Goal: Information Seeking & Learning: Learn about a topic

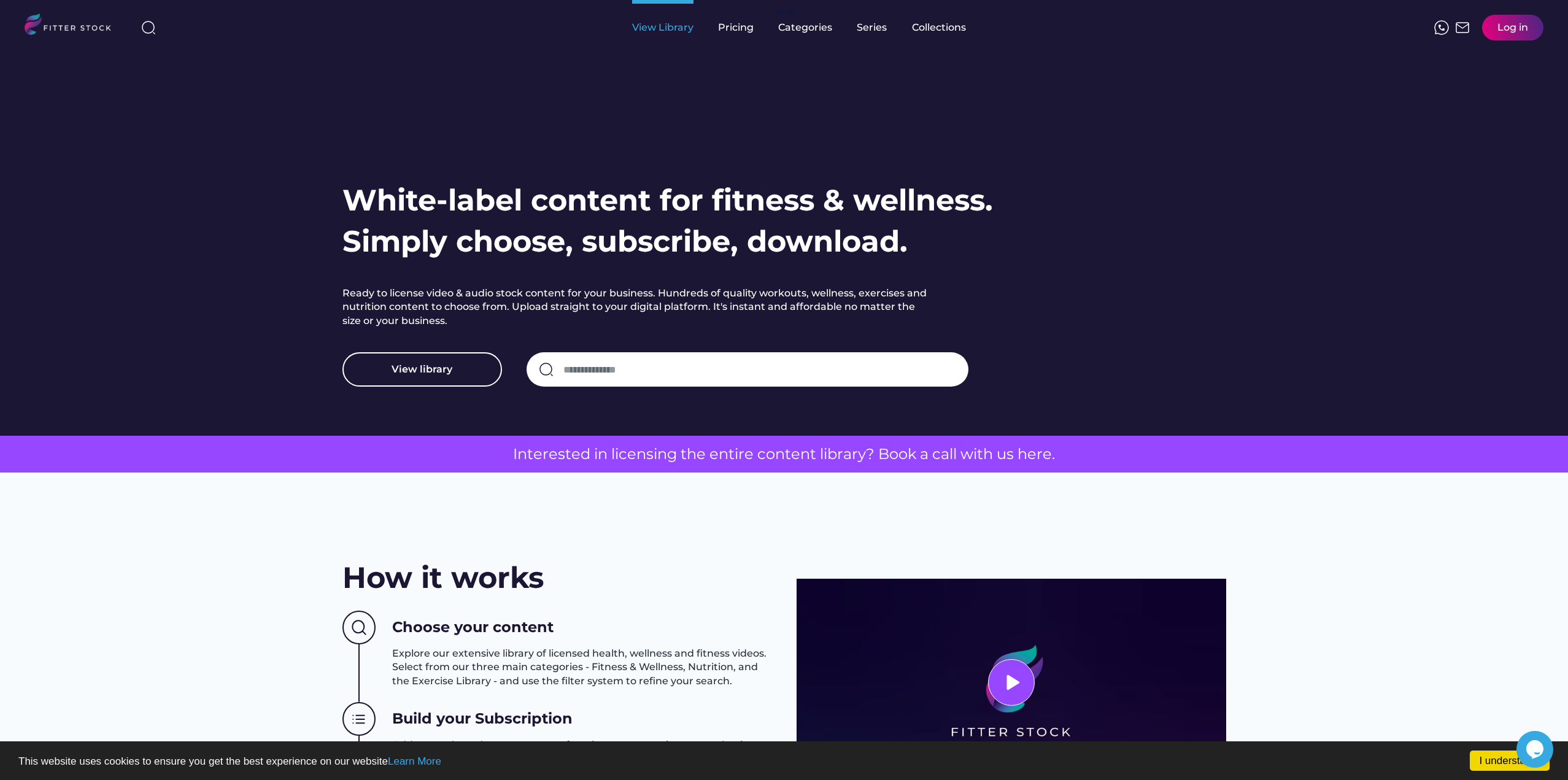
click at [677, 31] on div "View Library" at bounding box center [663, 28] width 61 height 14
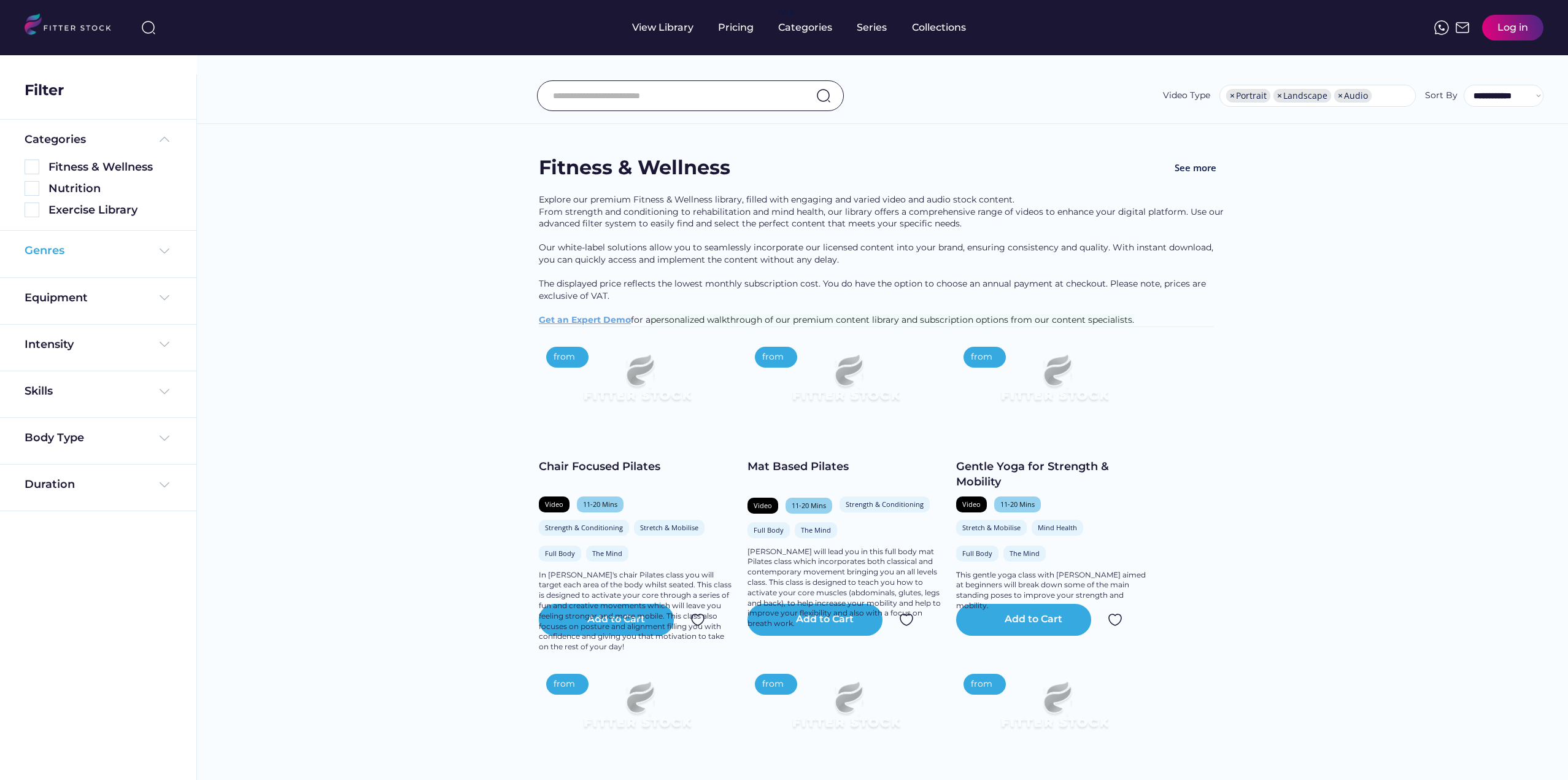
select select "**********"
click at [165, 248] on img at bounding box center [165, 251] width 15 height 15
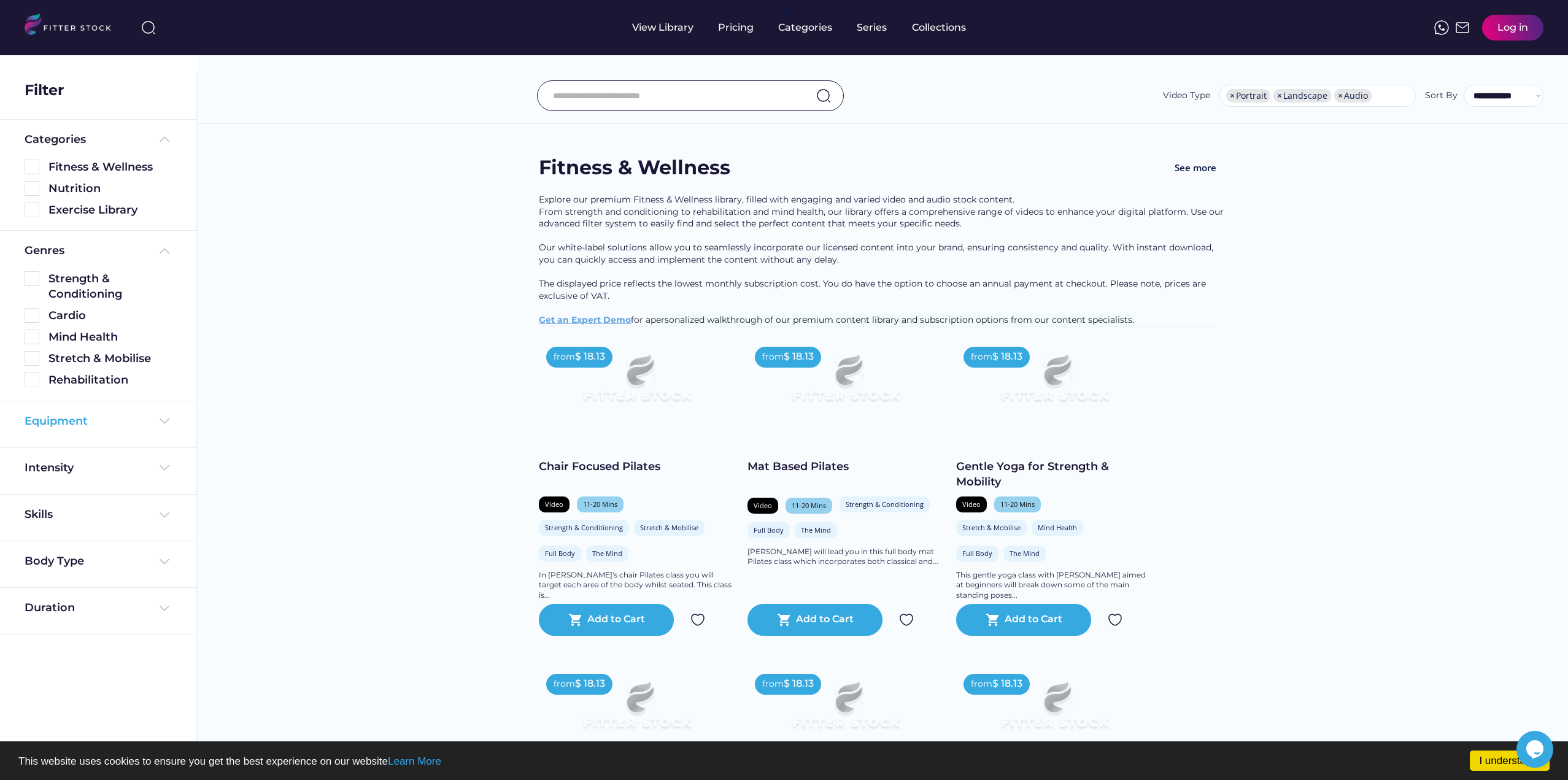
click at [170, 414] on img at bounding box center [165, 421] width 15 height 15
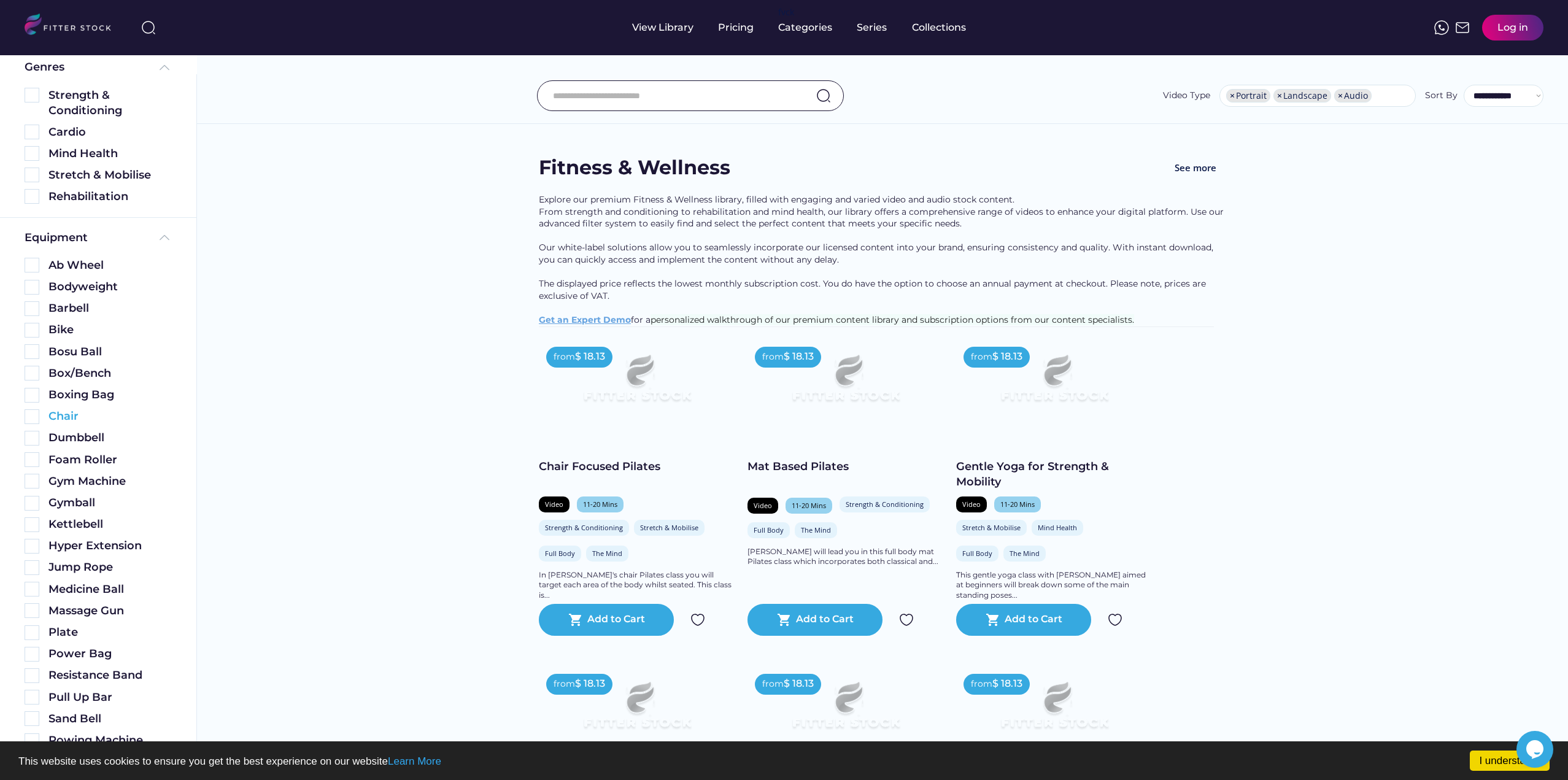
scroll to position [184, 0]
click at [28, 435] on img at bounding box center [32, 438] width 15 height 15
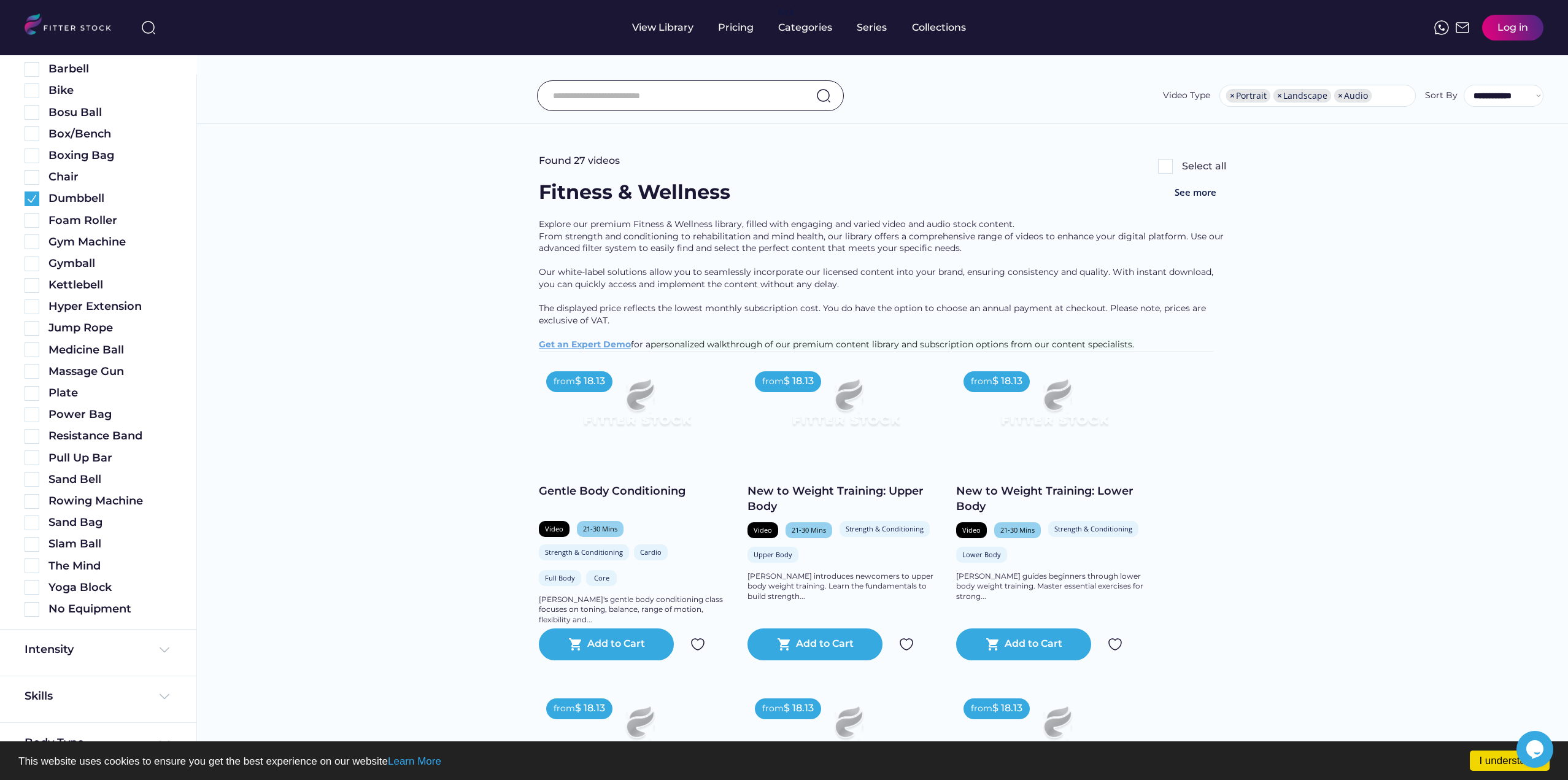
scroll to position [526, 0]
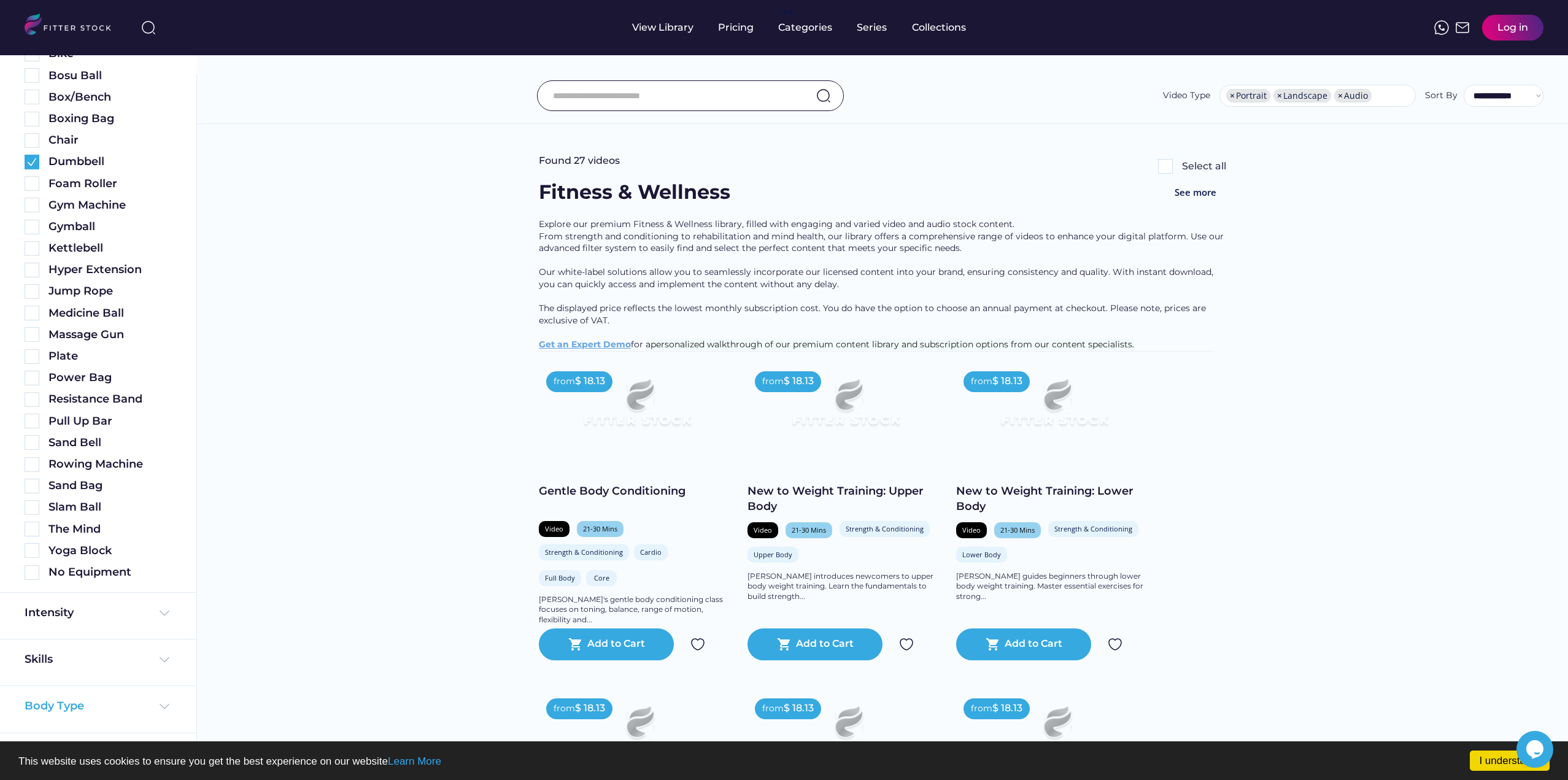
click at [166, 704] on img at bounding box center [165, 706] width 15 height 15
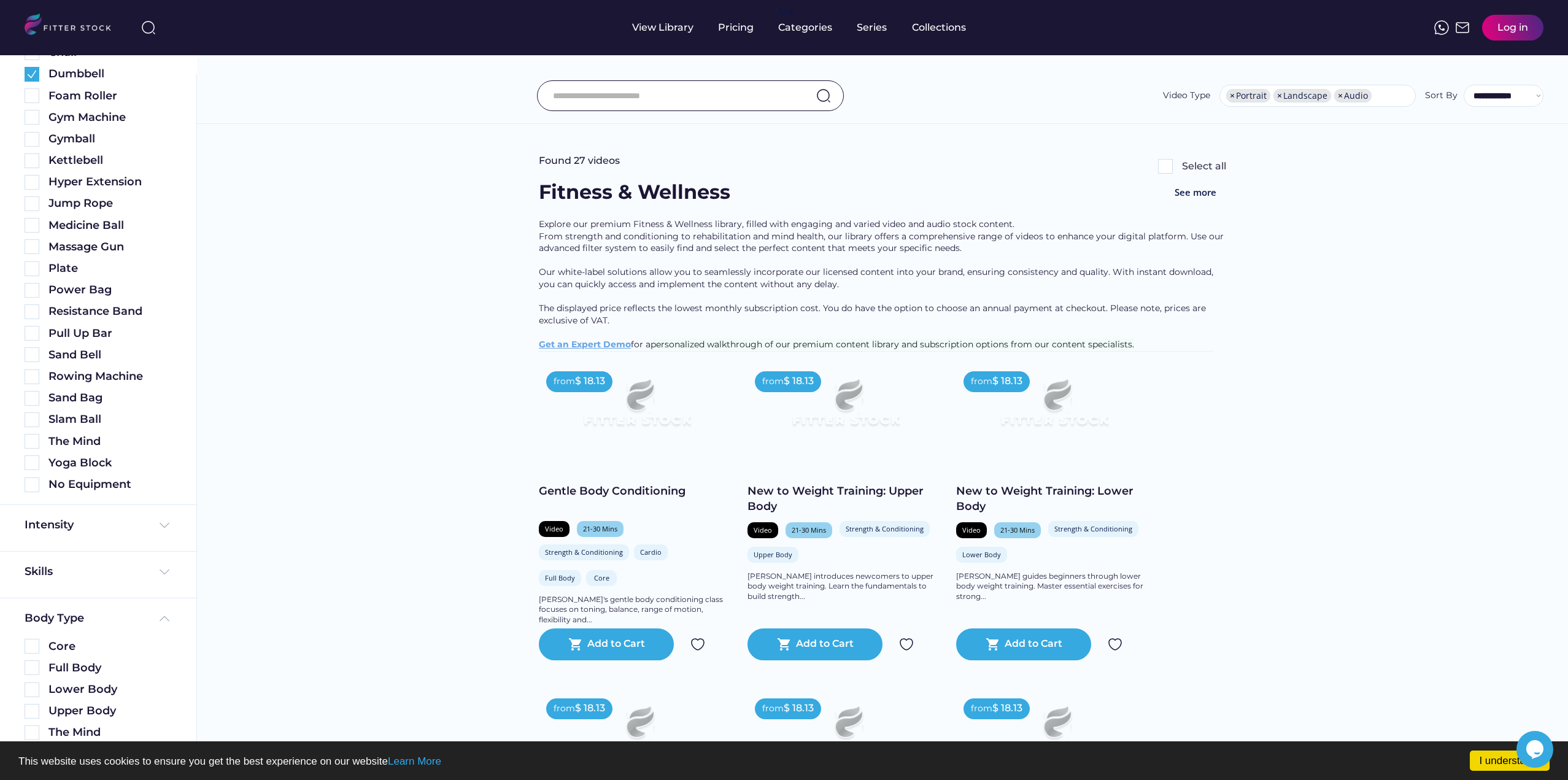
scroll to position [634, 0]
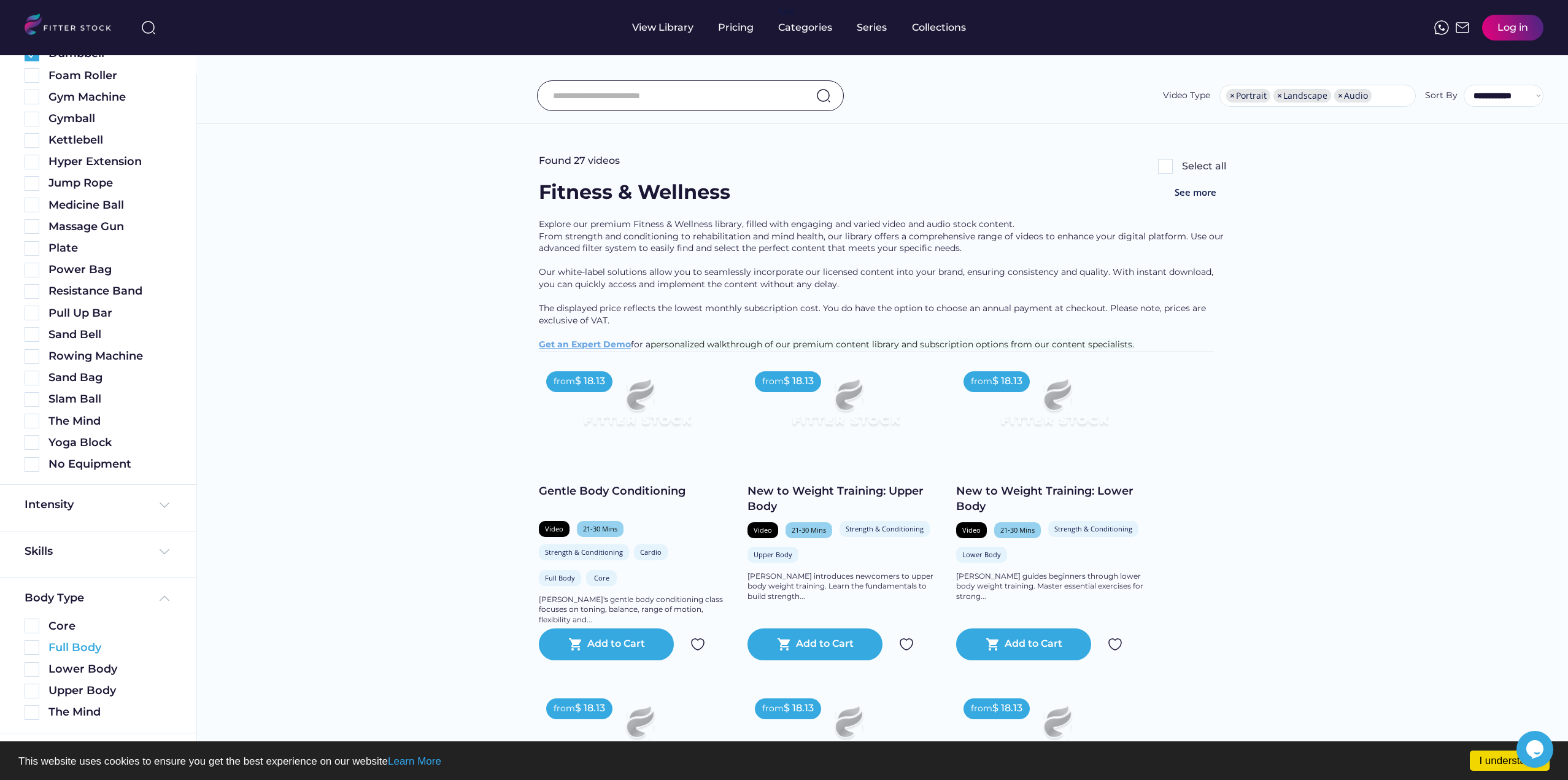
click at [31, 647] on img at bounding box center [32, 647] width 15 height 15
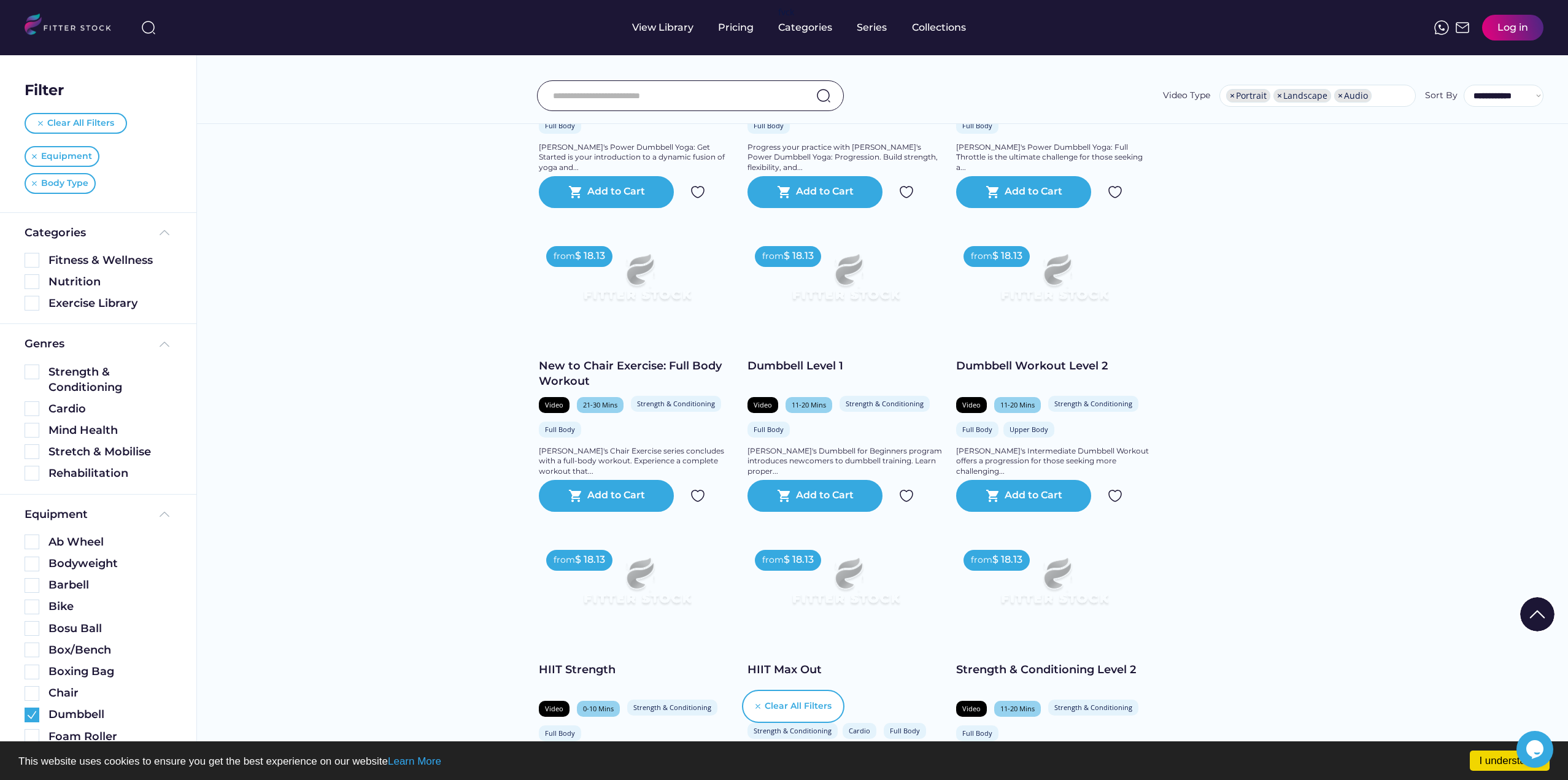
scroll to position [675, 0]
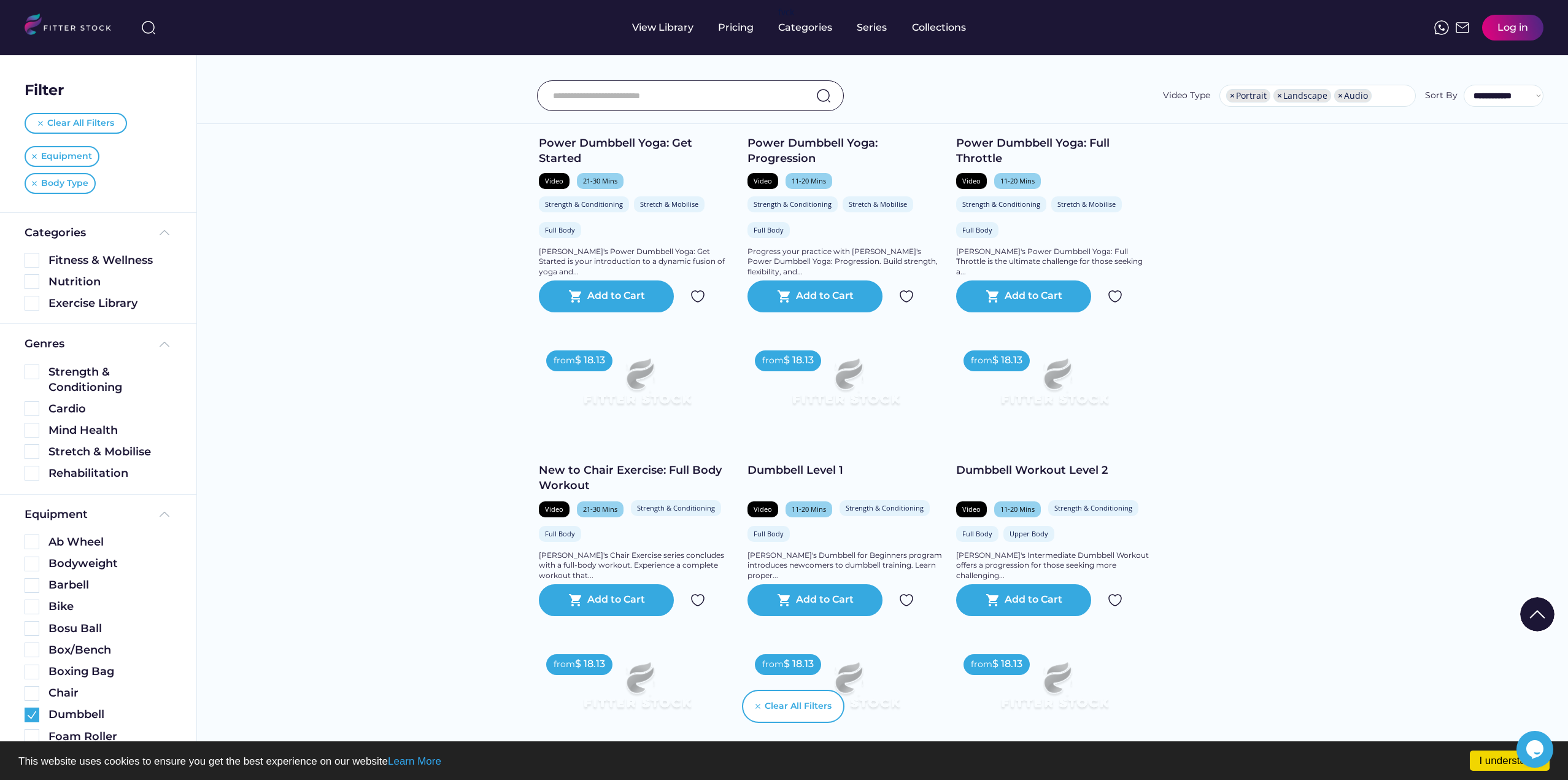
click at [1076, 409] on img at bounding box center [1054, 387] width 157 height 89
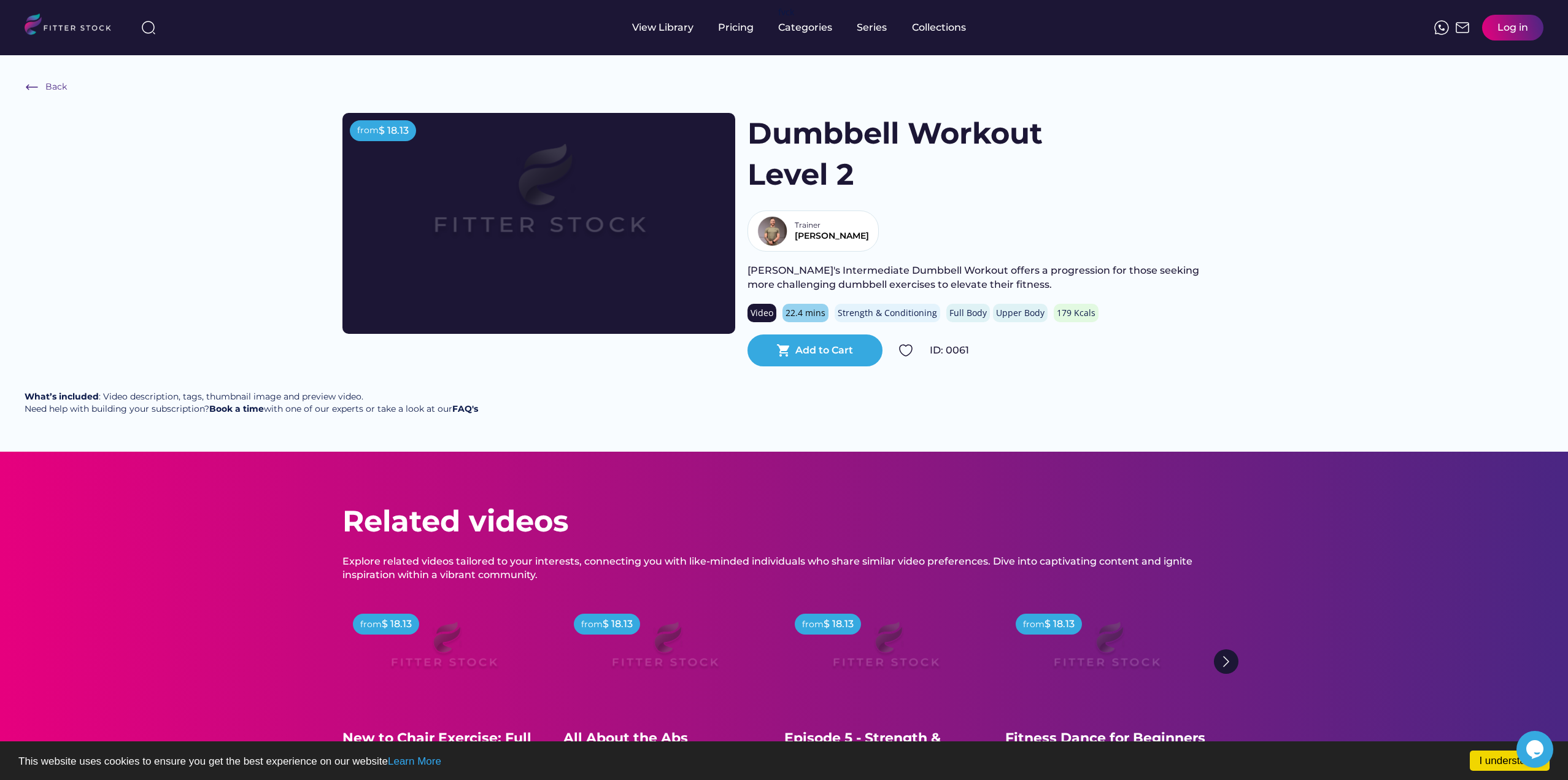
click at [58, 25] on img at bounding box center [73, 26] width 97 height 25
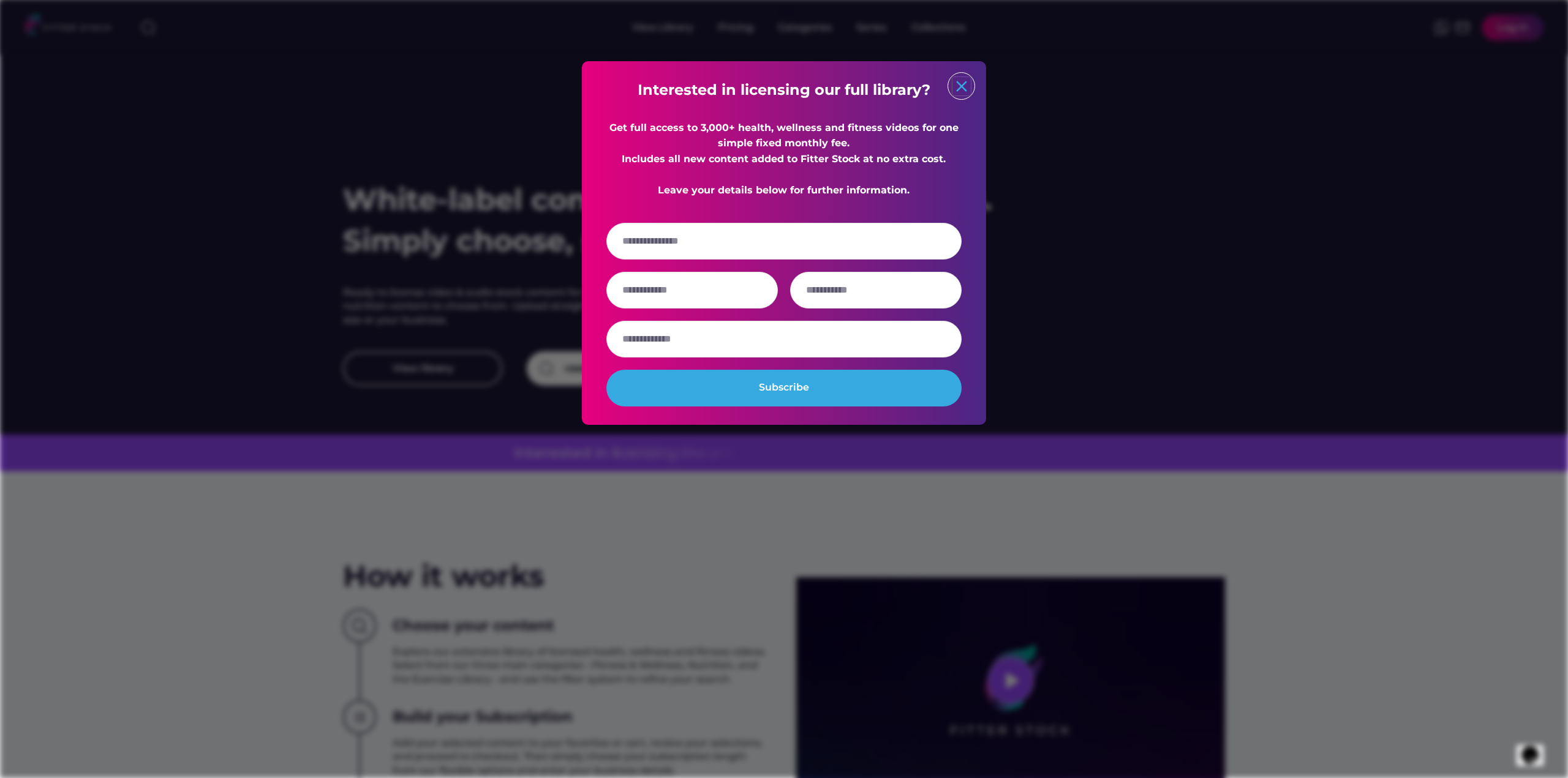
click at [967, 80] on text "close" at bounding box center [961, 86] width 18 height 18
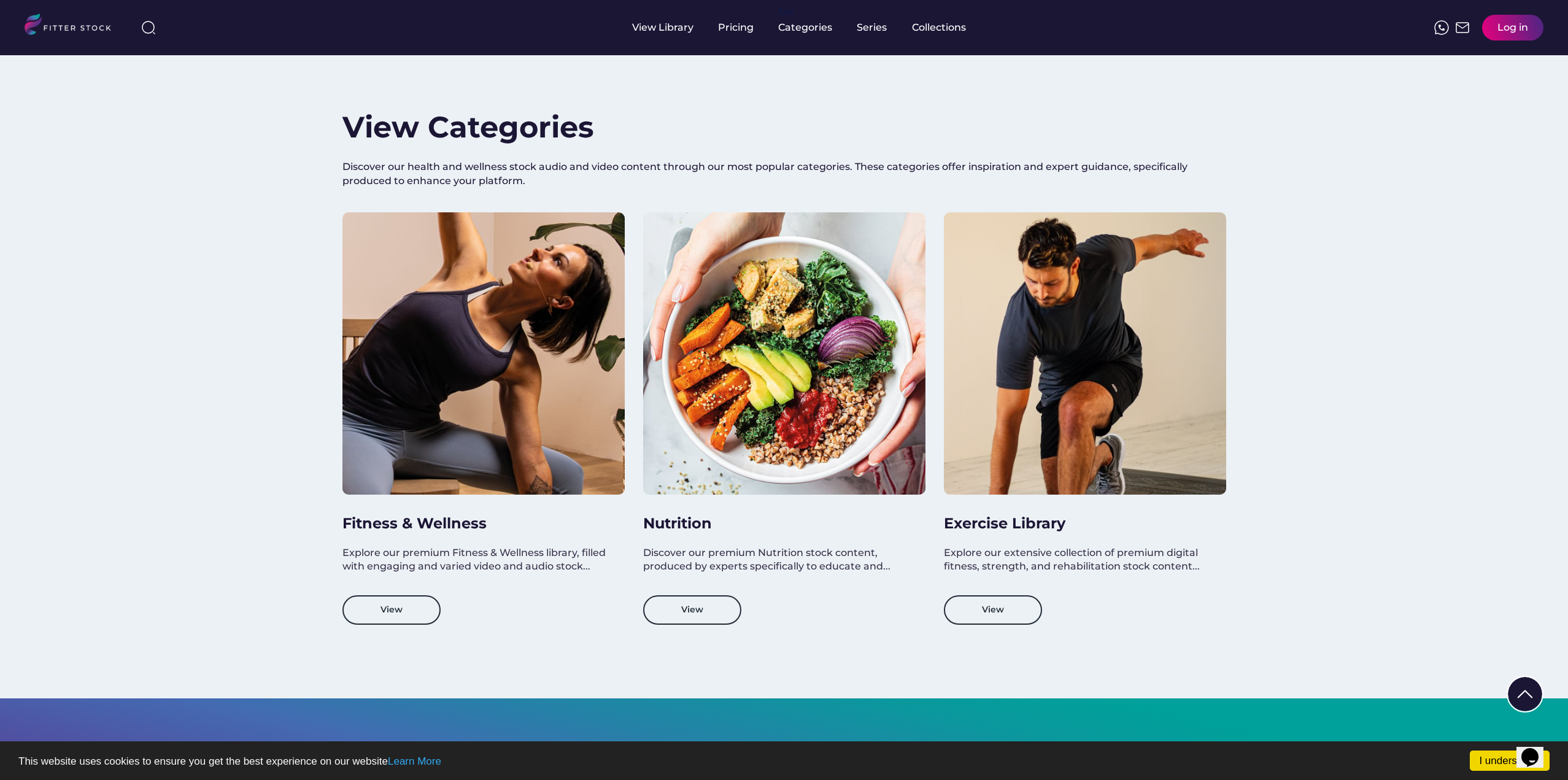
scroll to position [1227, 0]
